Goal: Task Accomplishment & Management: Manage account settings

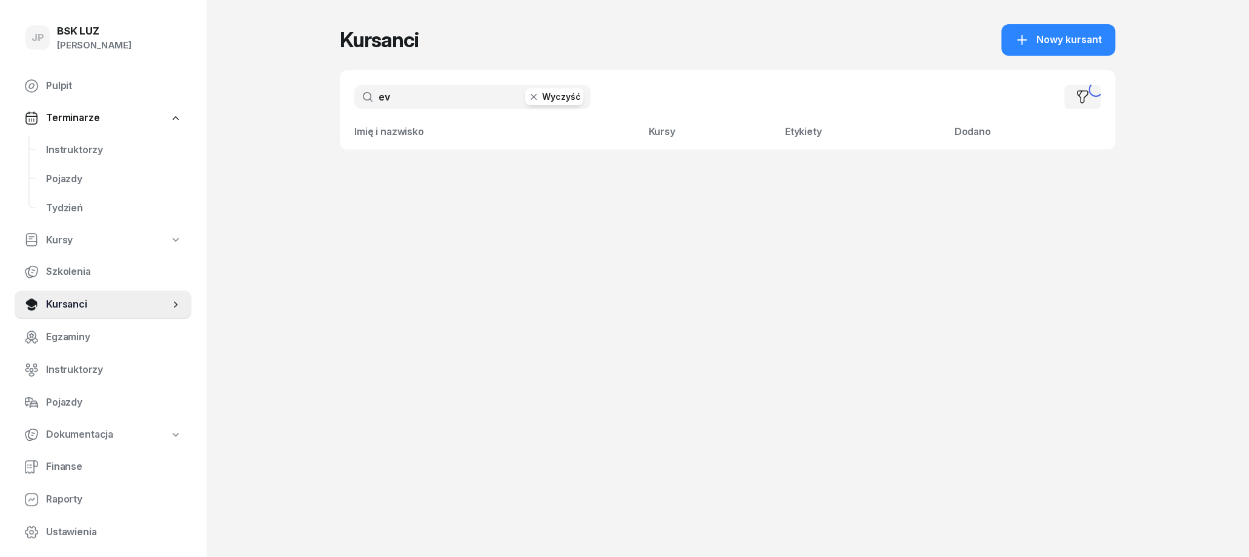
type input "e"
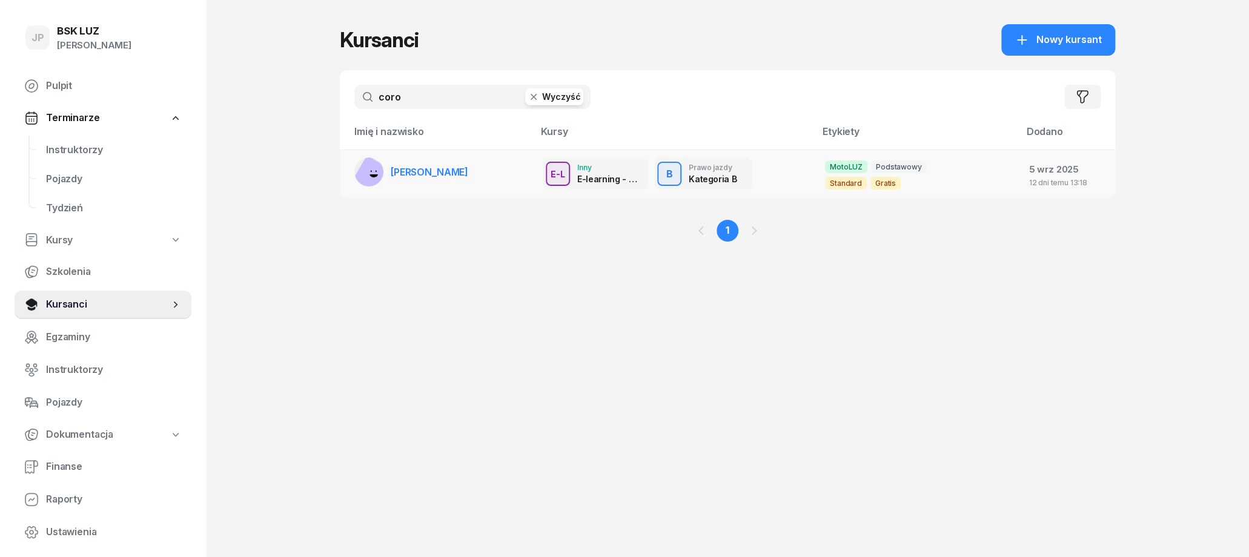
type input "coro"
click at [424, 173] on span "[PERSON_NAME]" at bounding box center [430, 172] width 78 height 12
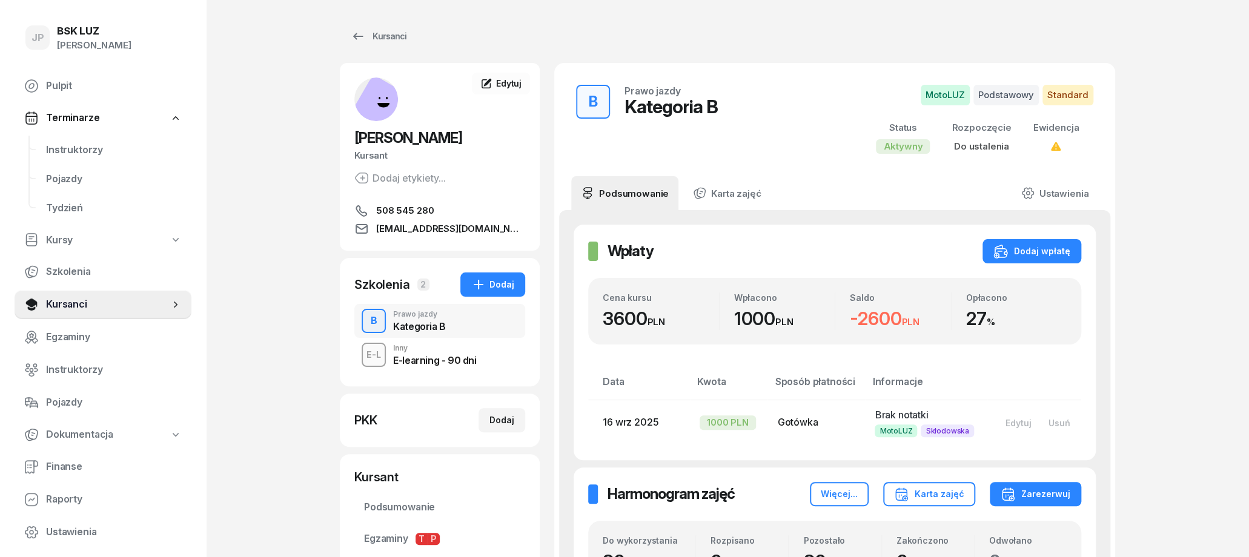
click at [465, 356] on div "E-learning - 90 dni" at bounding box center [434, 361] width 83 height 10
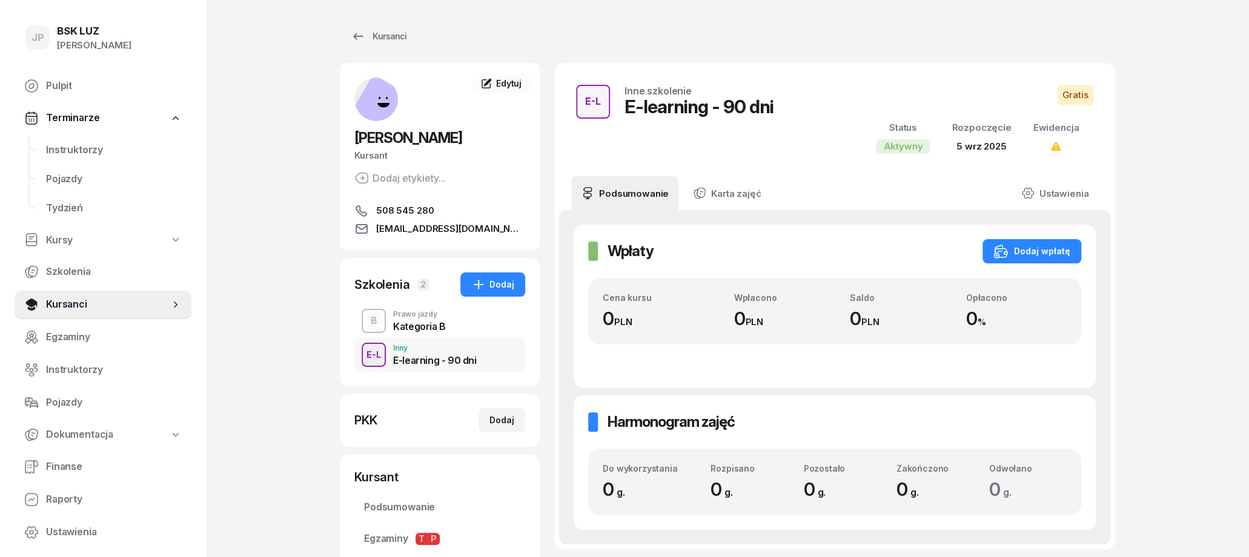
click at [442, 318] on div "Kategoria B" at bounding box center [419, 324] width 53 height 13
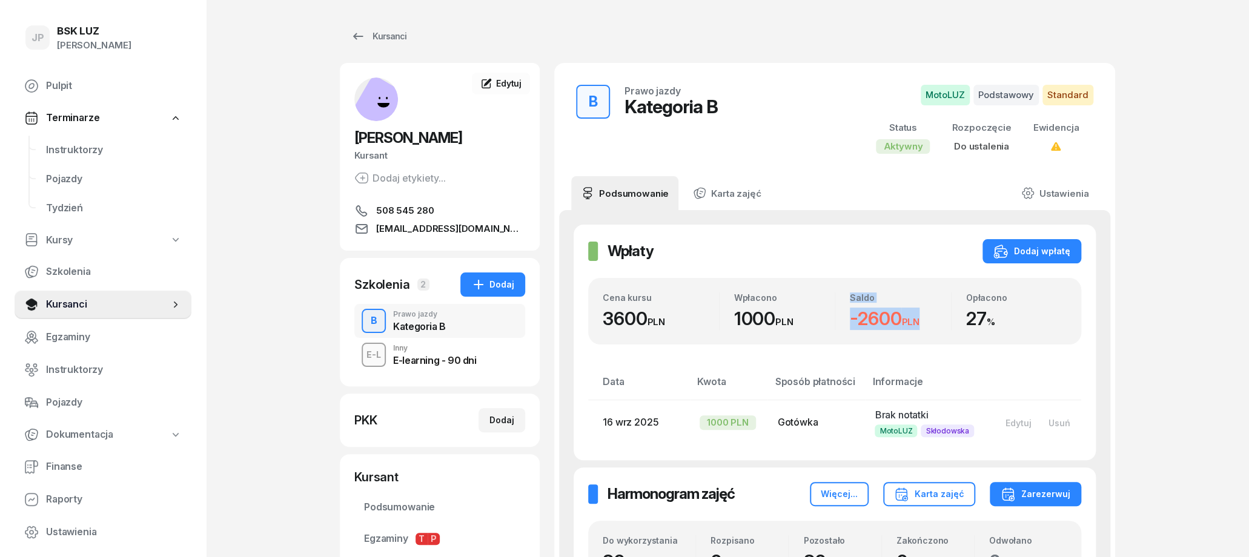
drag, startPoint x: 833, startPoint y: 316, endPoint x: 951, endPoint y: 325, distance: 119.1
click at [950, 325] on div "Cena kursu 3600 PLN Wpłacono 1000 PLN Saldo -2600 PLN Opłacono 27 %" at bounding box center [835, 312] width 464 height 38
click at [956, 325] on div "Opłacono 27 %" at bounding box center [1010, 312] width 116 height 38
drag, startPoint x: 1009, startPoint y: 316, endPoint x: 623, endPoint y: 313, distance: 386.6
click at [576, 318] on div "Wpłaty Wpłaty Dodaj wpłatę Cena kursu 3600 PLN Wpłacono 1000 PLN Saldo -2600 PL…" at bounding box center [835, 343] width 522 height 236
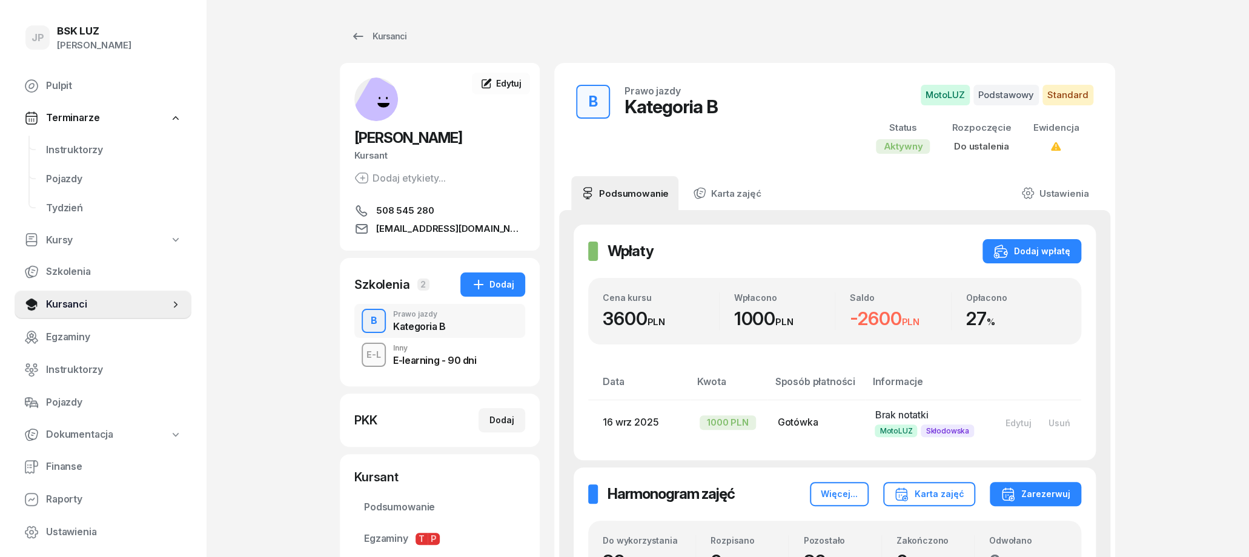
click at [820, 288] on div "Cena kursu 3600 PLN Wpłacono 1000 PLN Saldo -2600 PLN Opłacono 27 %" at bounding box center [834, 311] width 493 height 67
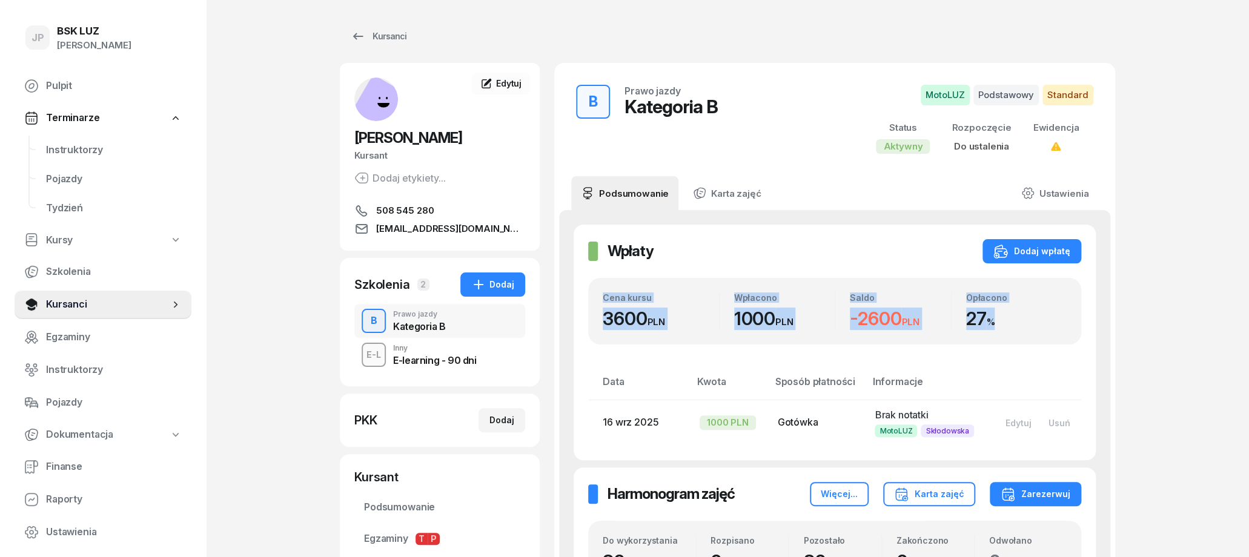
drag, startPoint x: 595, startPoint y: 302, endPoint x: 1026, endPoint y: 350, distance: 433.4
click at [1025, 350] on div "Wpłaty Wpłaty Dodaj wpłatę Cena kursu 3600 PLN Wpłacono 1000 PLN Saldo -2600 PL…" at bounding box center [835, 343] width 522 height 236
click at [1040, 328] on div "27 %" at bounding box center [1016, 319] width 101 height 22
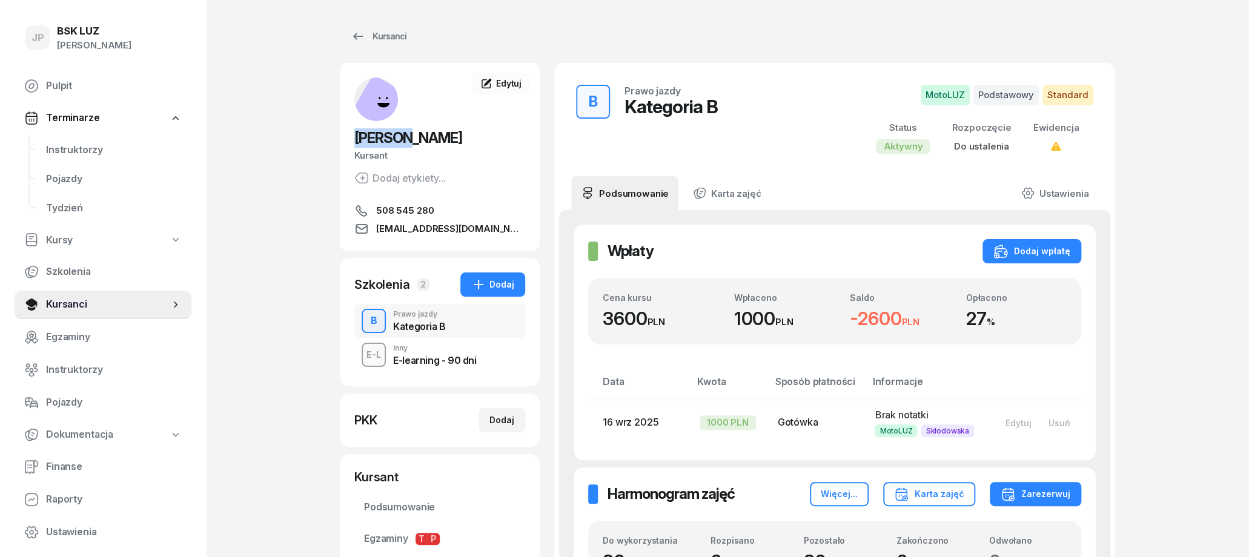
drag, startPoint x: 356, startPoint y: 137, endPoint x: 414, endPoint y: 143, distance: 57.9
click at [414, 143] on span "EUGHENI COROLIOV" at bounding box center [408, 138] width 108 height 18
click at [450, 115] on div "EUGHENI COROLIOV Kursant Dodaj etykiety... 508 545 280 eugenekorolev134199905@g…" at bounding box center [440, 157] width 200 height 159
click at [512, 84] on span "Edytuj" at bounding box center [508, 83] width 25 height 10
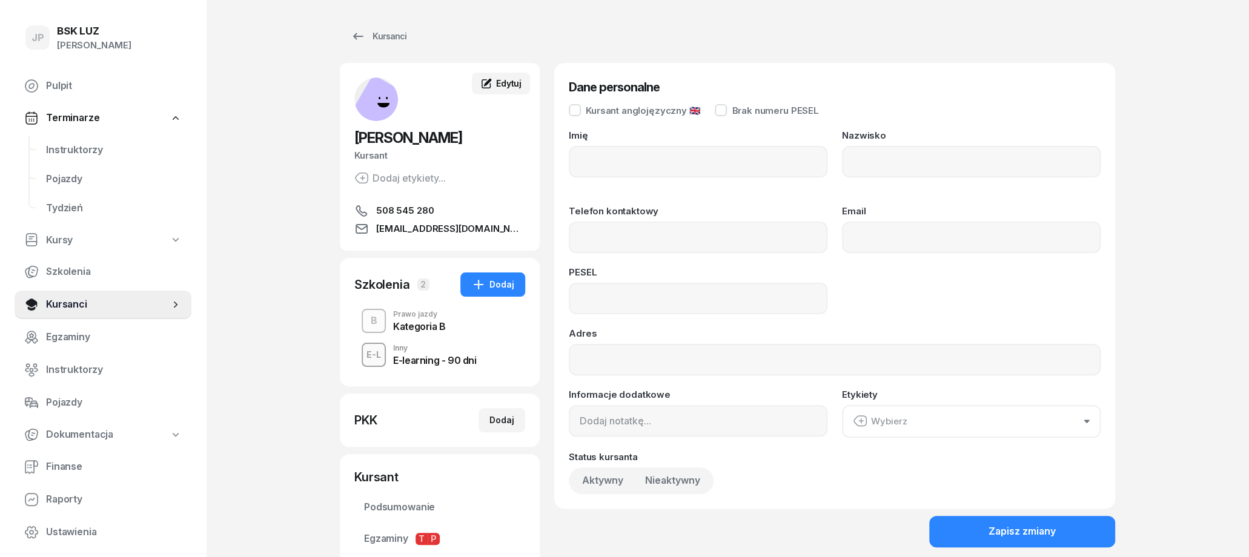
type input "EUGHENI"
type input "COROLIOV"
type input "508545280"
type input "eugenekorolev134199905@gmail.com"
type input "05241313971"
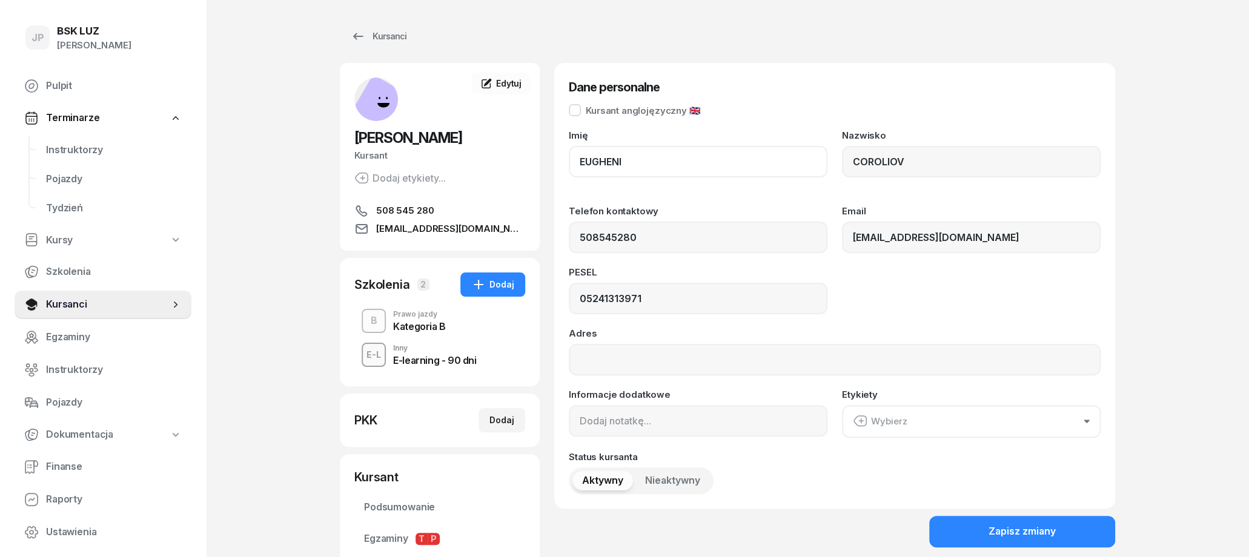
click at [593, 162] on input "EUGHENI" at bounding box center [698, 162] width 259 height 32
click at [513, 81] on span "Edytuj" at bounding box center [508, 83] width 25 height 10
click at [510, 85] on span "Edytuj" at bounding box center [508, 83] width 25 height 10
click at [593, 159] on input "EUGHENI" at bounding box center [698, 162] width 259 height 32
type input "EVGHENI"
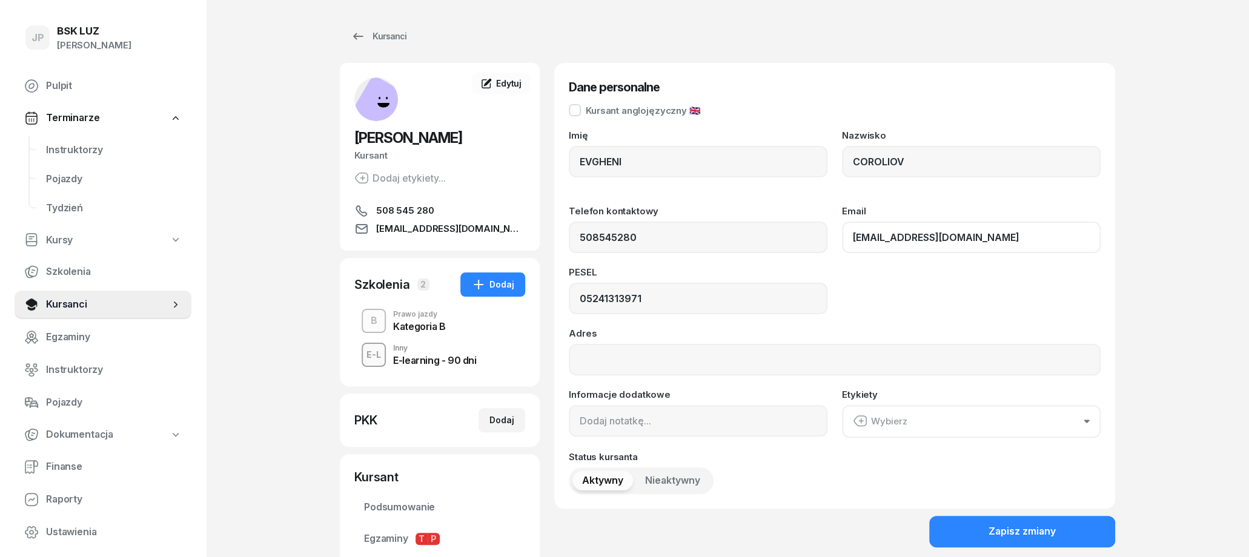
click at [863, 241] on input "eugenekorolev134199905@gmail.com" at bounding box center [971, 238] width 259 height 32
type input "[EMAIL_ADDRESS][DOMAIN_NAME]"
click at [920, 278] on div "PESEL 05241313971" at bounding box center [835, 291] width 532 height 47
click at [1039, 541] on button "Zapisz zmiany" at bounding box center [1023, 532] width 186 height 32
click at [370, 35] on div "Kursanci" at bounding box center [379, 36] width 56 height 15
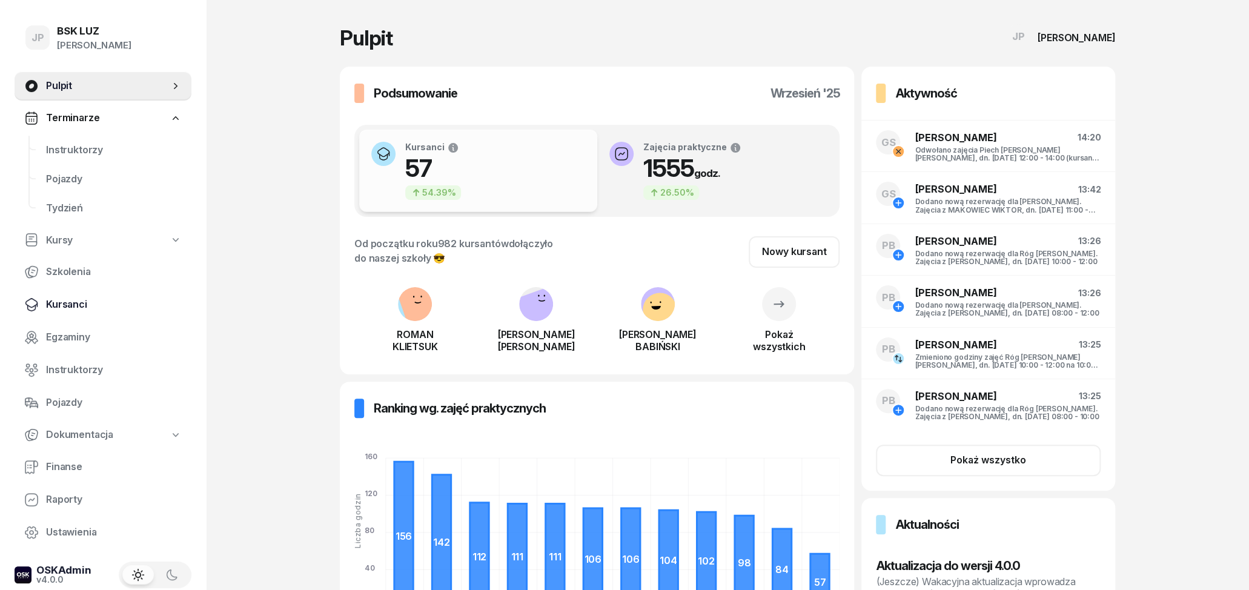
click at [72, 305] on span "Kursanci" at bounding box center [114, 305] width 136 height 16
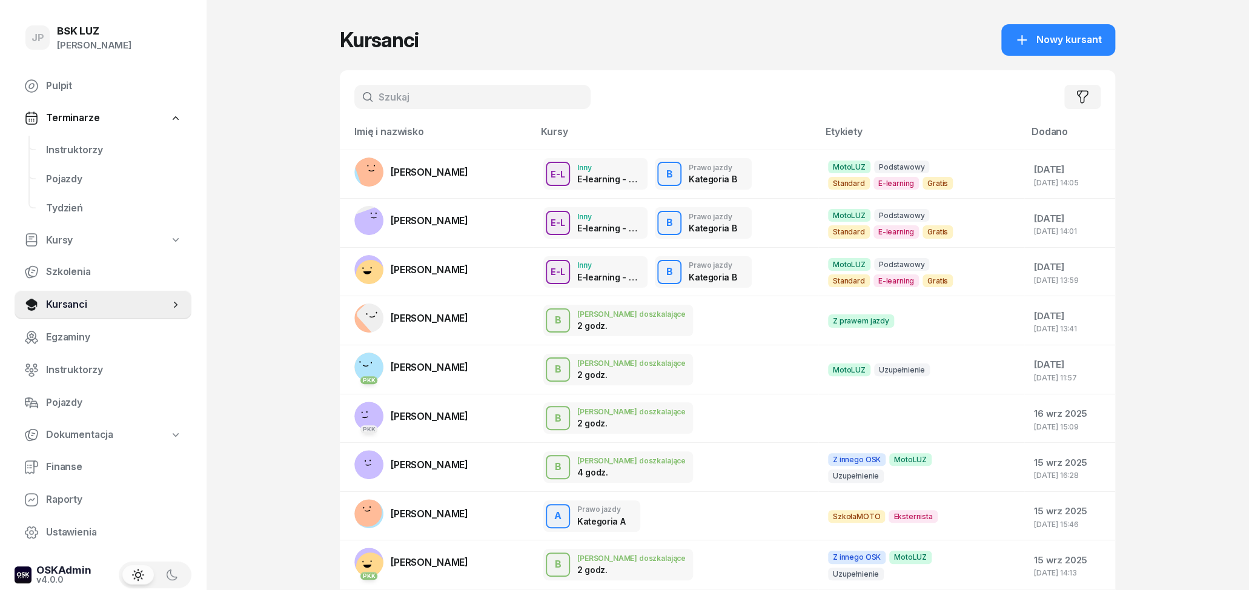
click at [463, 99] on input "text" at bounding box center [472, 97] width 236 height 24
click at [469, 89] on input "text" at bounding box center [472, 97] width 236 height 24
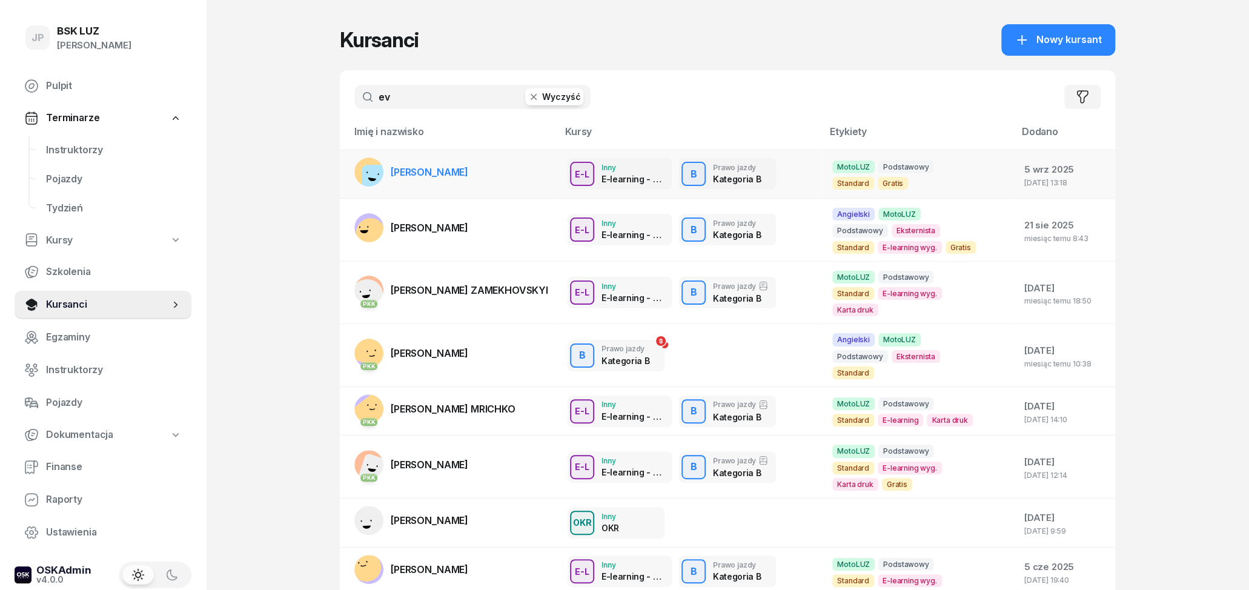
type input "ev"
click at [436, 171] on span "[PERSON_NAME]" at bounding box center [430, 172] width 78 height 12
